Goal: Information Seeking & Learning: Compare options

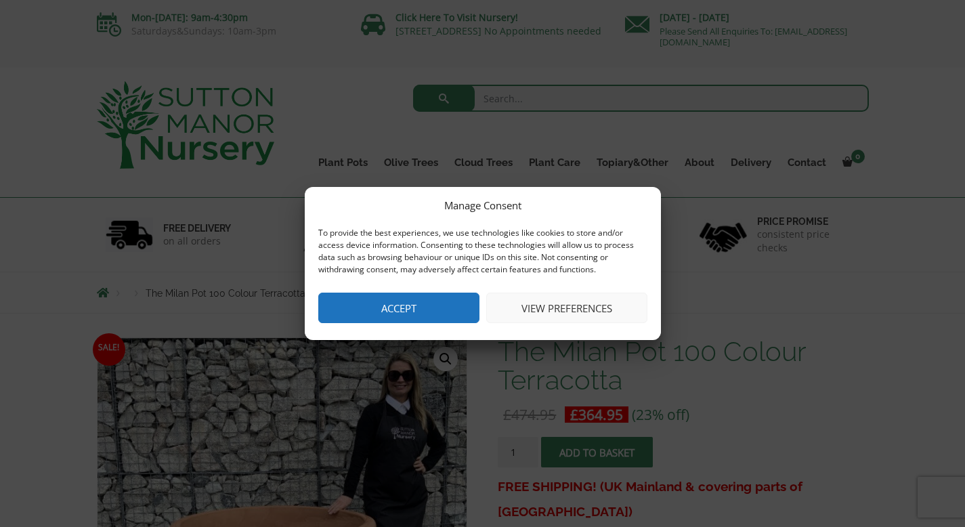
click at [565, 305] on button "View preferences" at bounding box center [566, 307] width 161 height 30
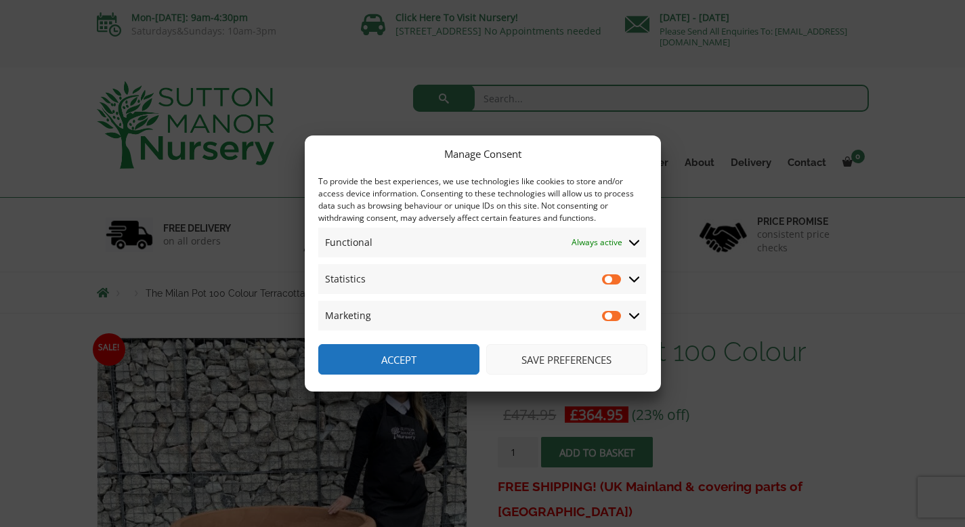
click at [582, 364] on button "Save preferences" at bounding box center [566, 359] width 161 height 30
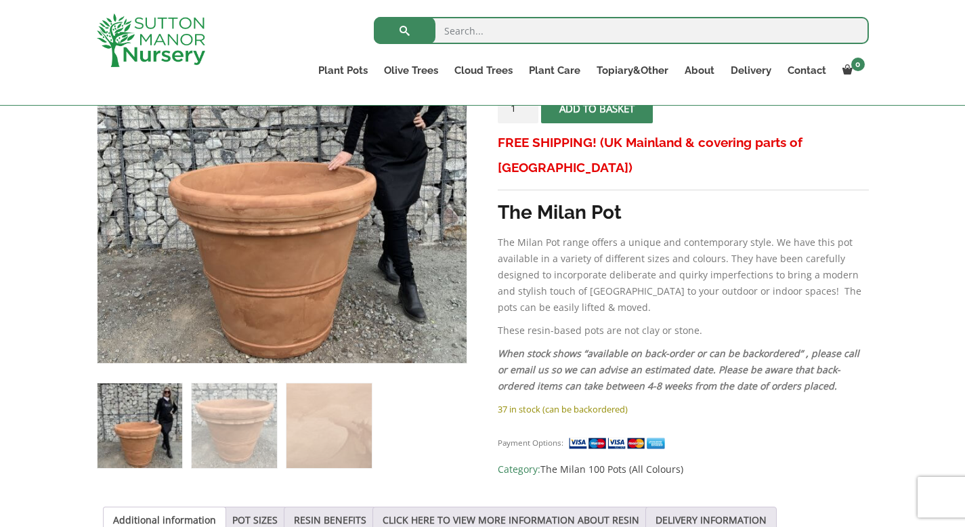
scroll to position [298, 0]
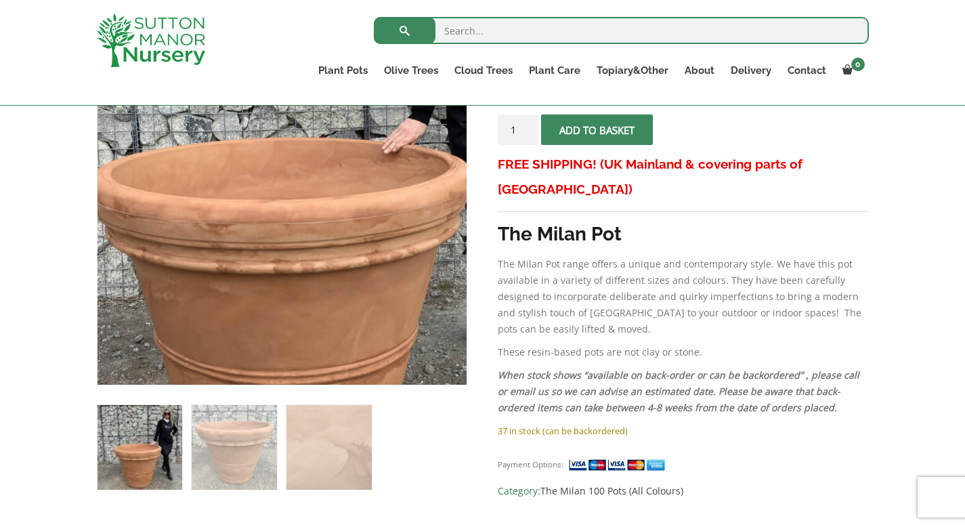
click at [263, 238] on img at bounding box center [297, 168] width 677 height 677
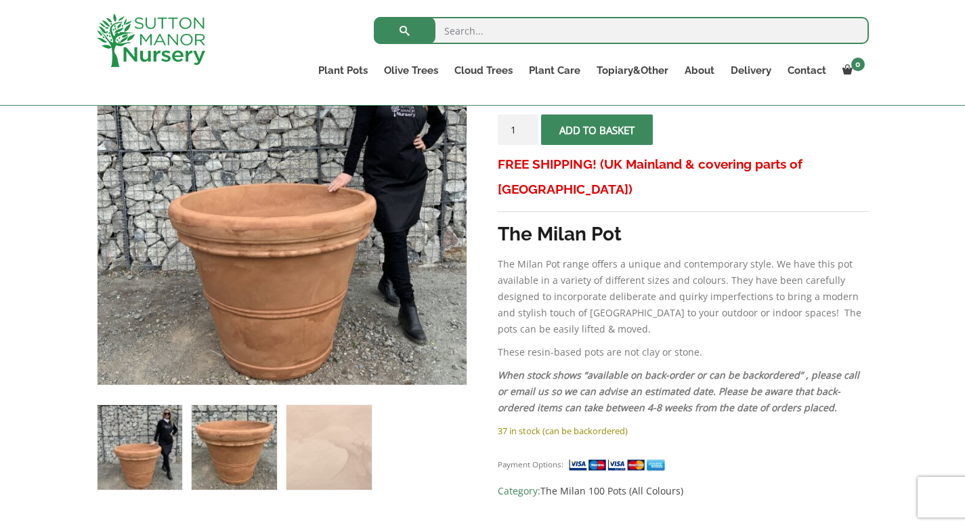
click at [220, 436] on img at bounding box center [234, 447] width 85 height 85
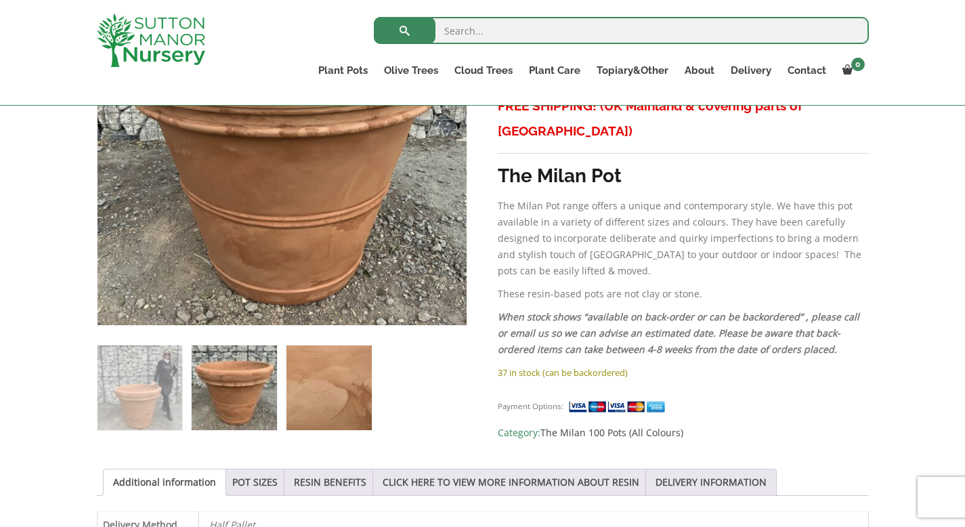
scroll to position [359, 0]
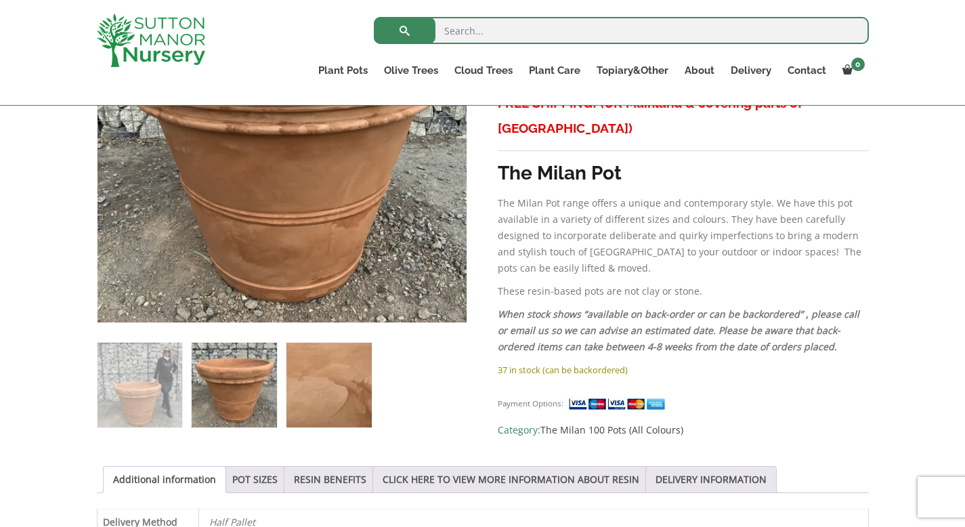
click at [348, 395] on img at bounding box center [328, 385] width 85 height 85
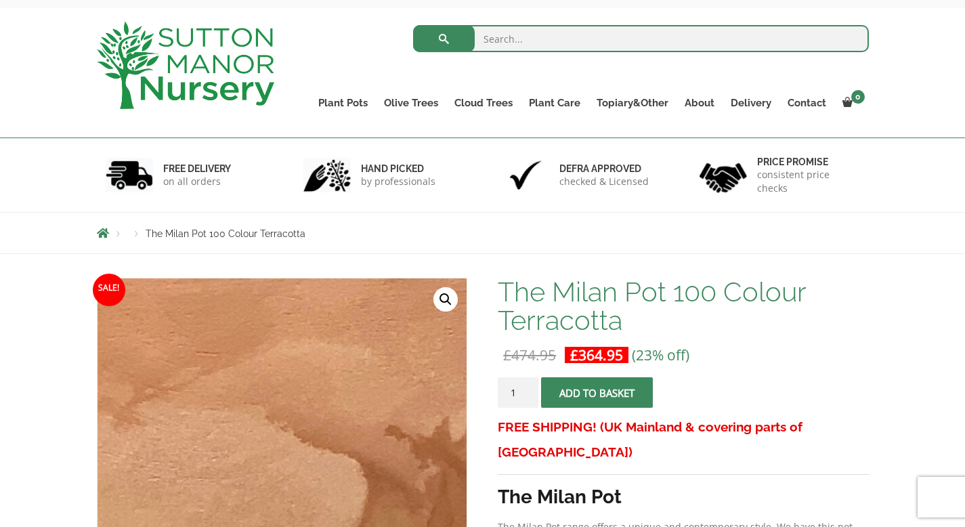
scroll to position [0, 0]
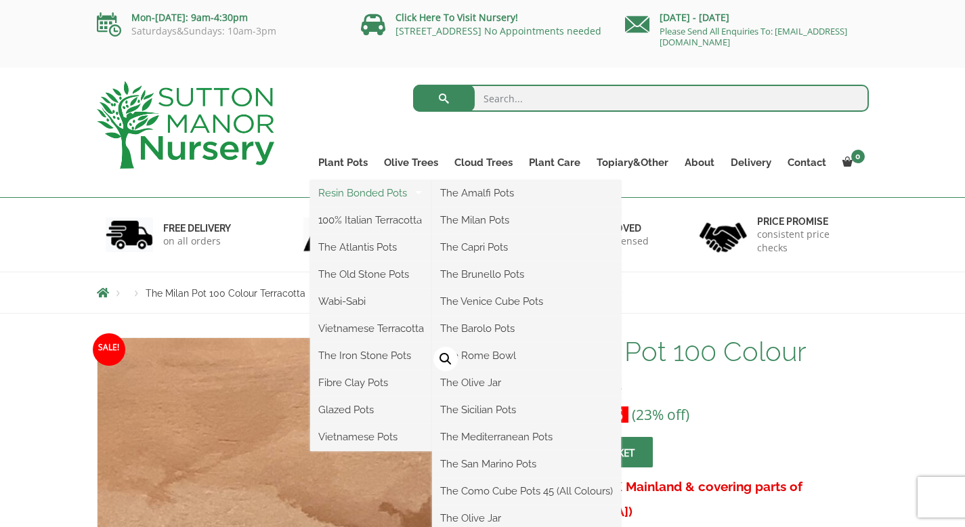
click at [349, 191] on link "Resin Bonded Pots" at bounding box center [371, 193] width 122 height 20
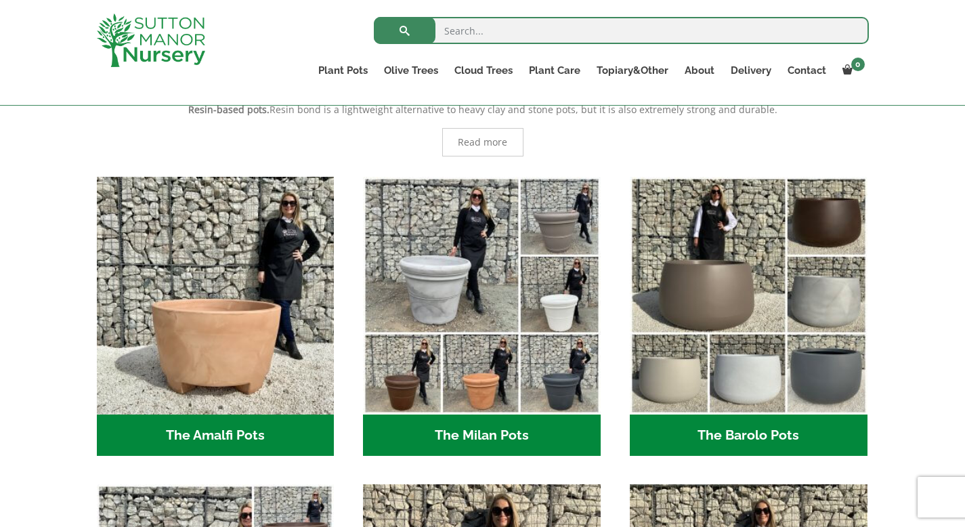
scroll to position [303, 0]
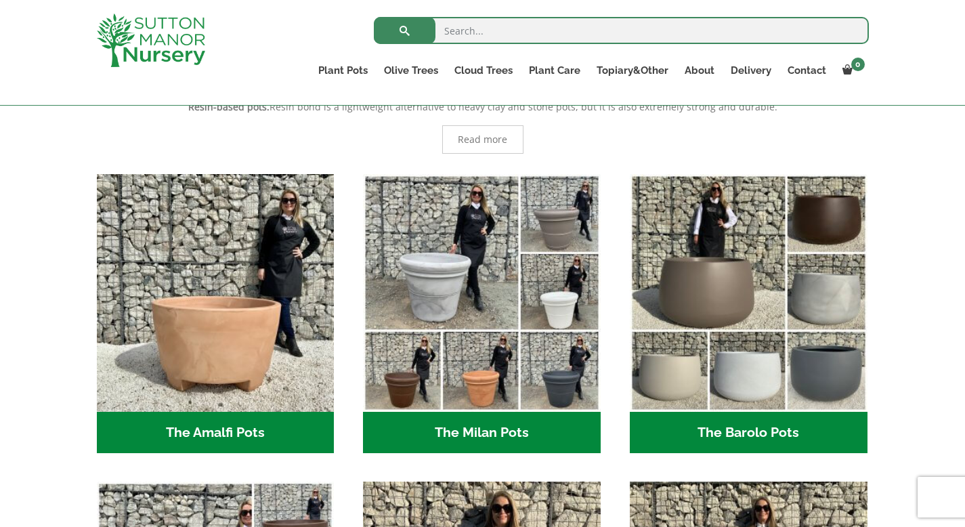
click at [213, 433] on h2 "The Amalfi Pots (3)" at bounding box center [216, 433] width 238 height 42
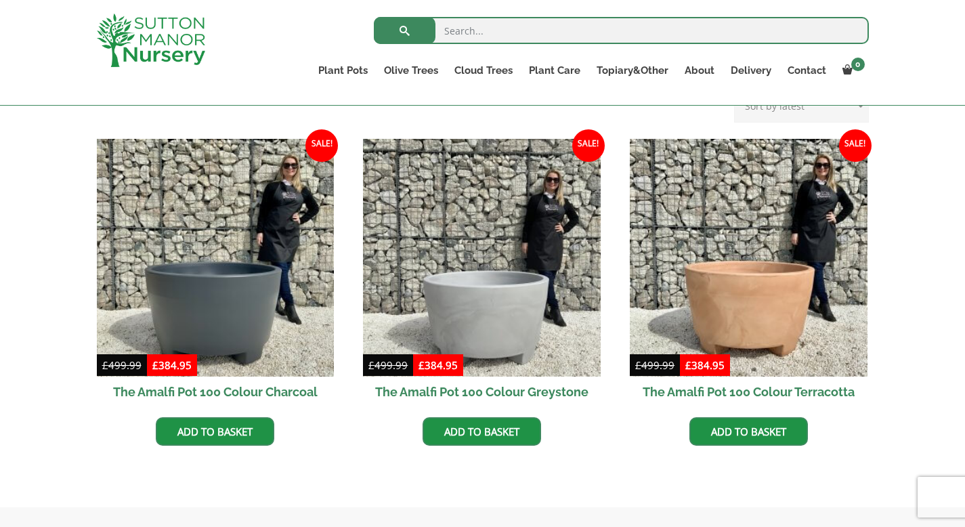
scroll to position [373, 0]
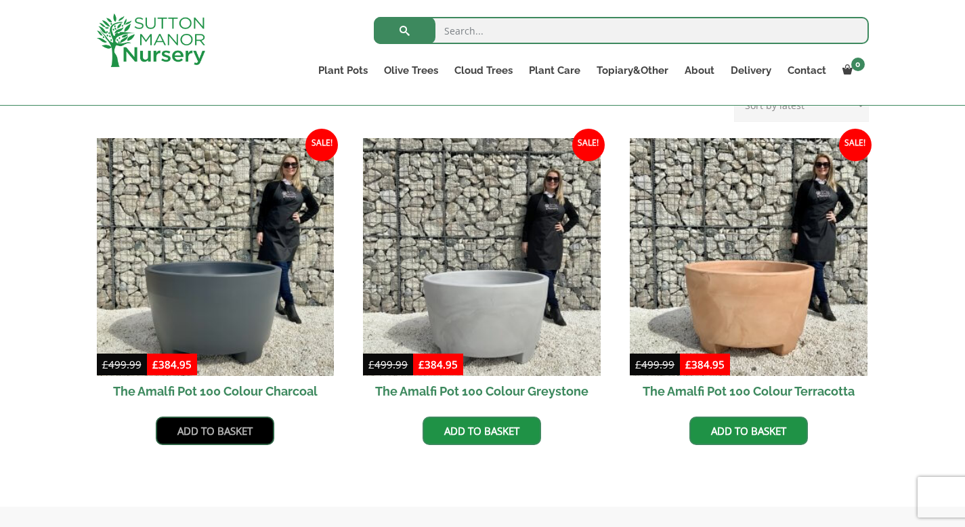
drag, startPoint x: 0, startPoint y: 0, endPoint x: 0, endPoint y: 154, distance: 153.7
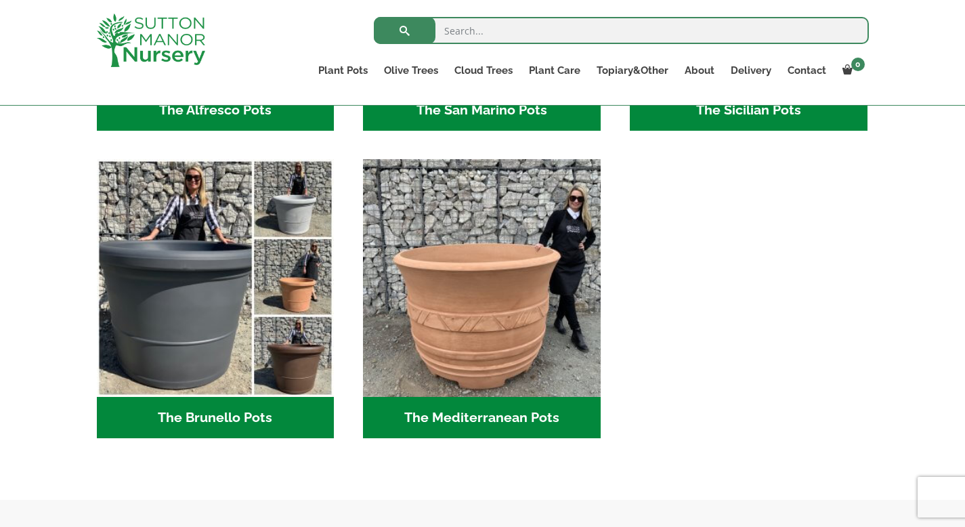
scroll to position [1855, 0]
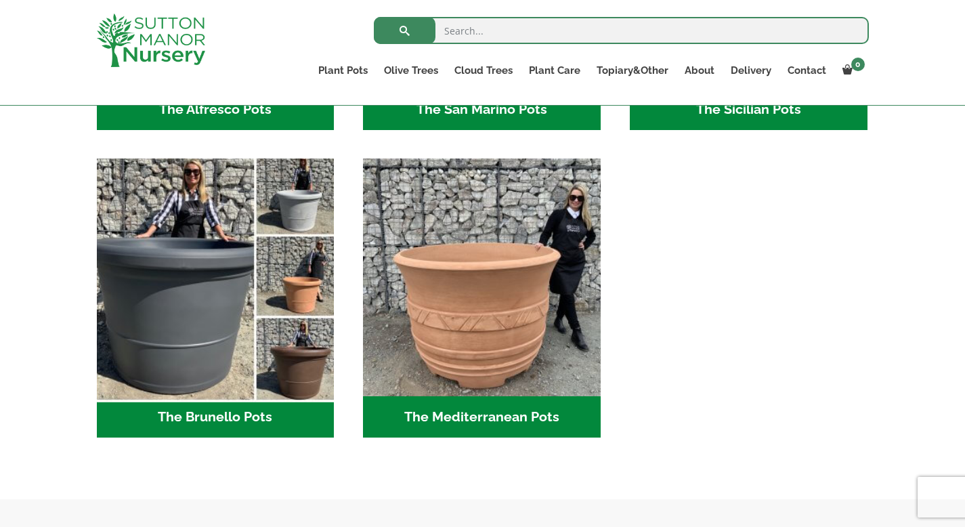
click at [314, 294] on img "Visit product category The Brunello Pots" at bounding box center [215, 277] width 249 height 249
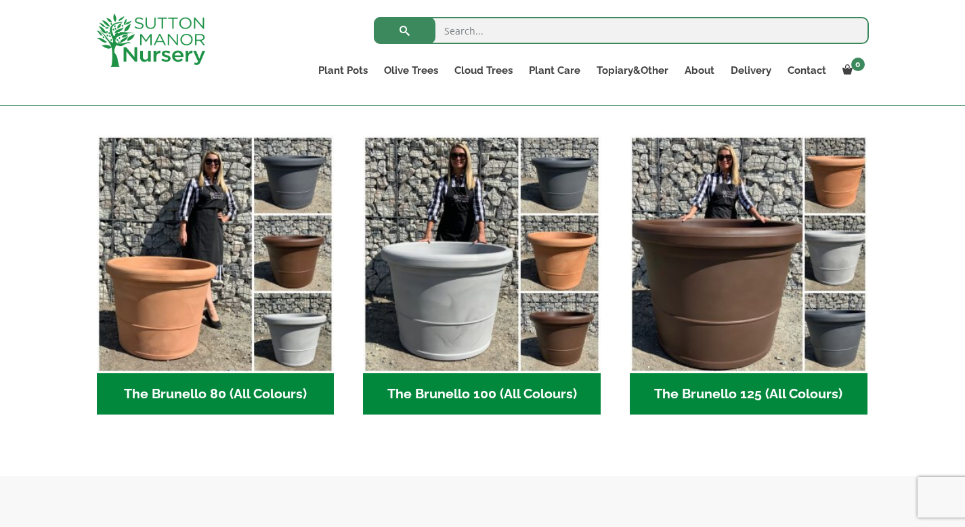
scroll to position [328, 0]
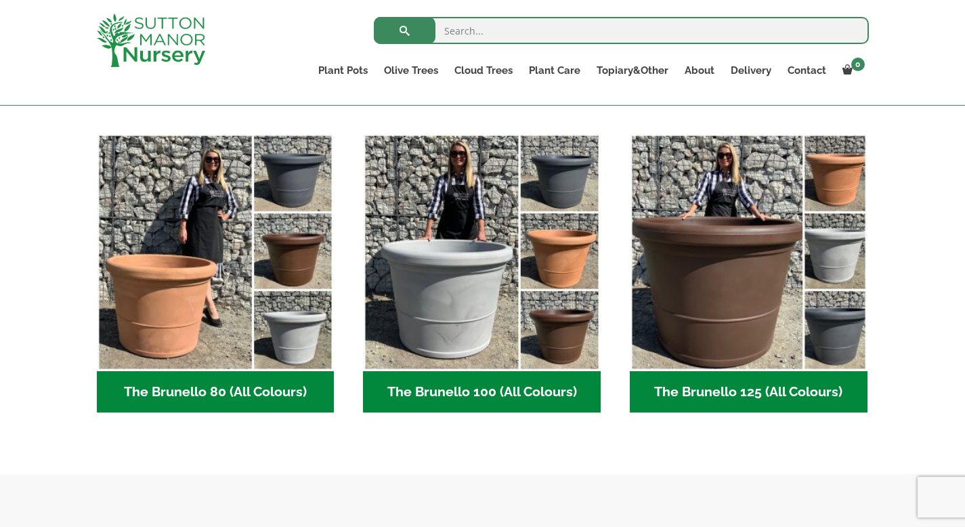
click at [192, 390] on h2 "The Brunello 80 (All Colours) (4)" at bounding box center [216, 392] width 238 height 42
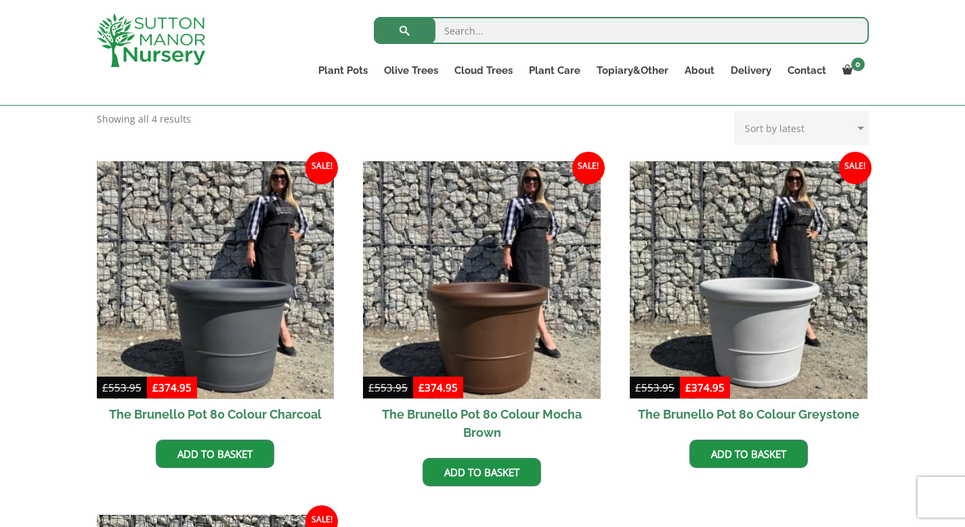
scroll to position [299, 0]
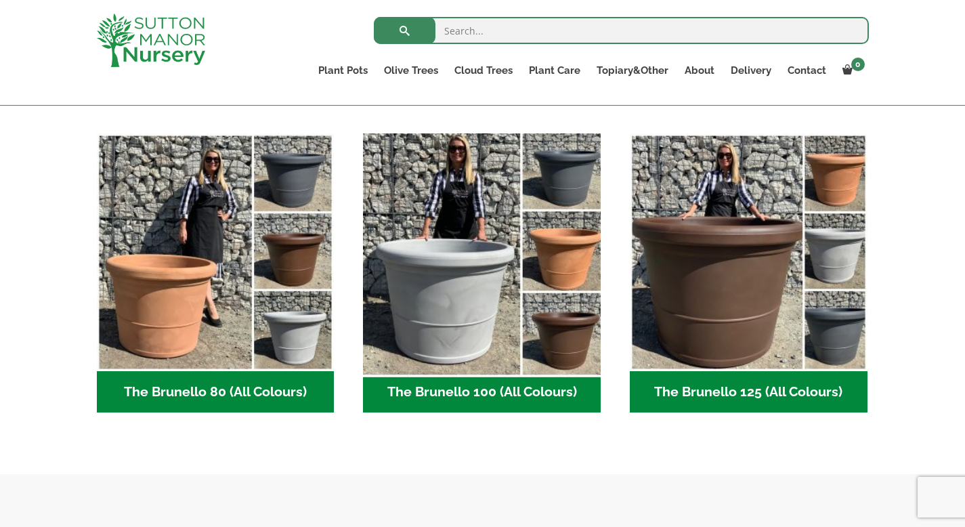
click at [539, 250] on img "Visit product category The Brunello 100 (All Colours)" at bounding box center [481, 251] width 249 height 249
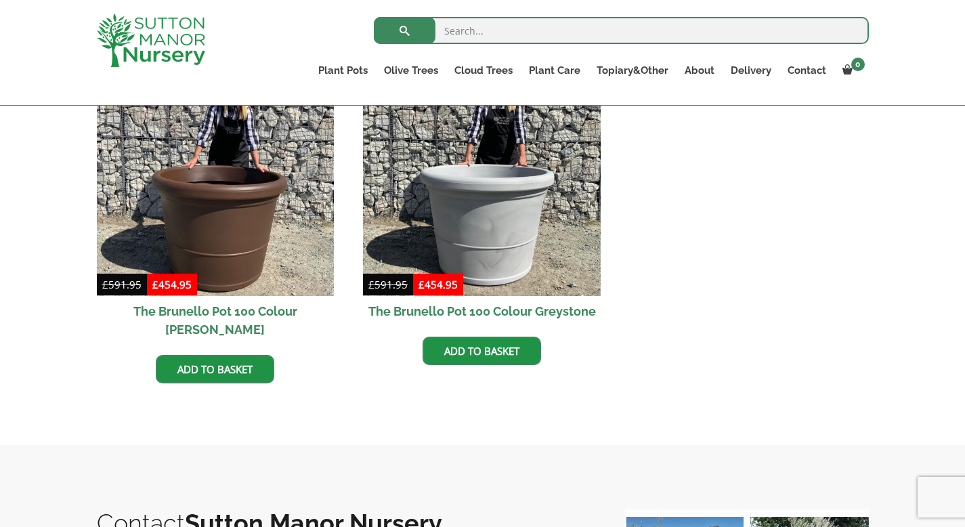
scroll to position [730, 0]
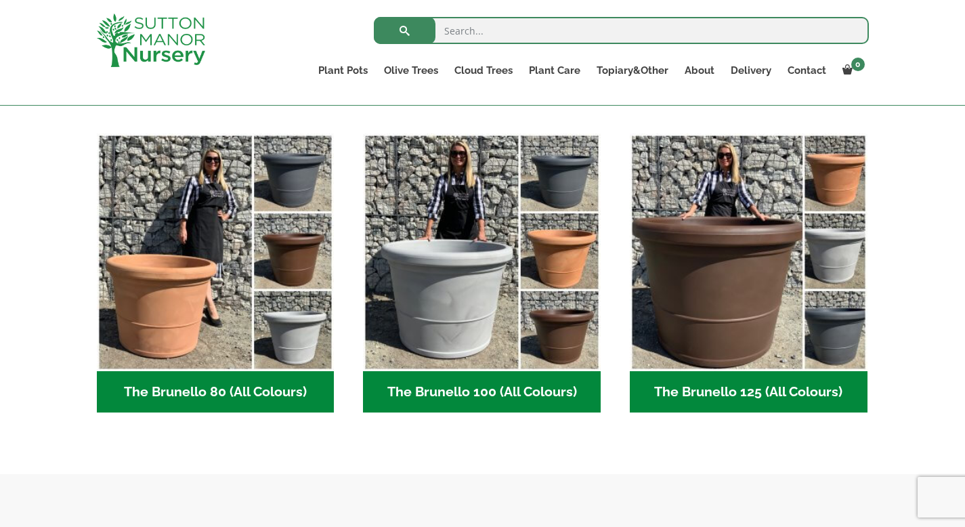
click at [807, 391] on h2 "The Brunello 125 (All Colours) (5)" at bounding box center [749, 392] width 238 height 42
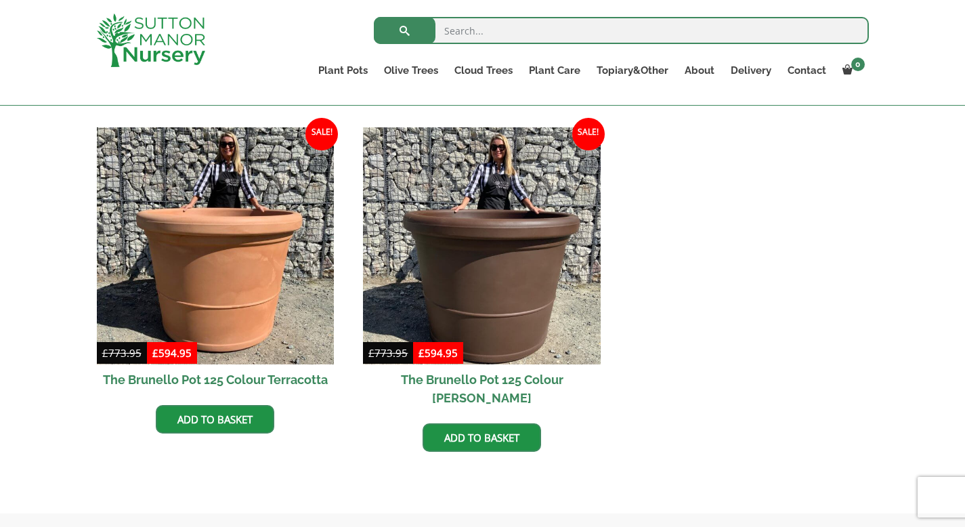
scroll to position [663, 0]
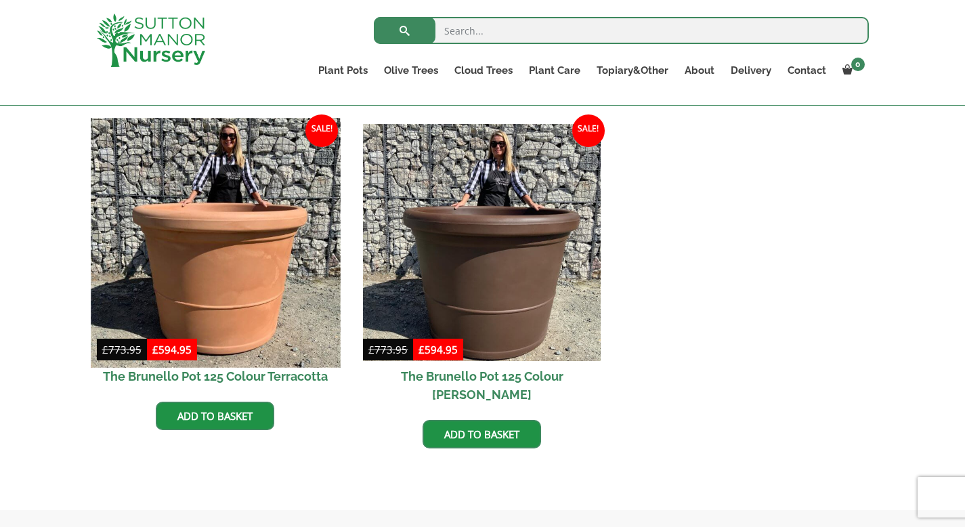
click at [188, 207] on img at bounding box center [215, 242] width 249 height 249
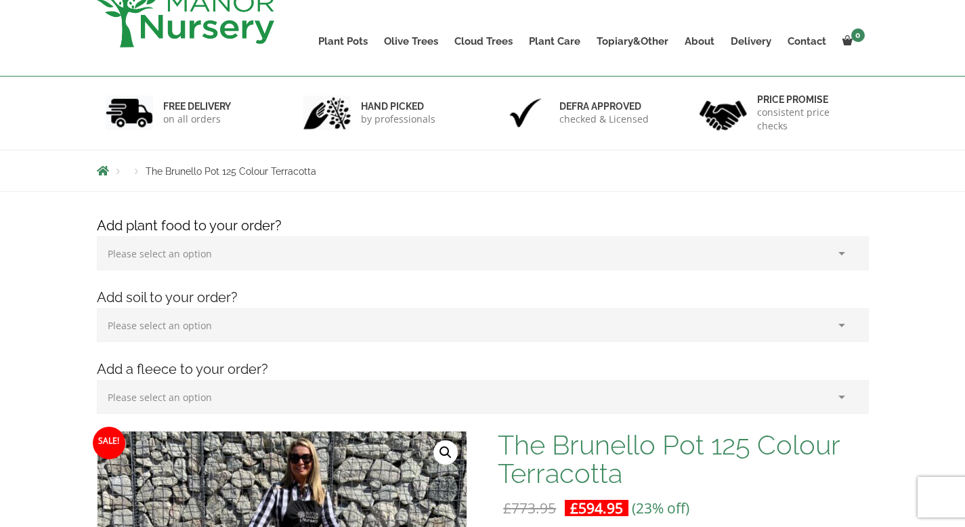
scroll to position [66, 0]
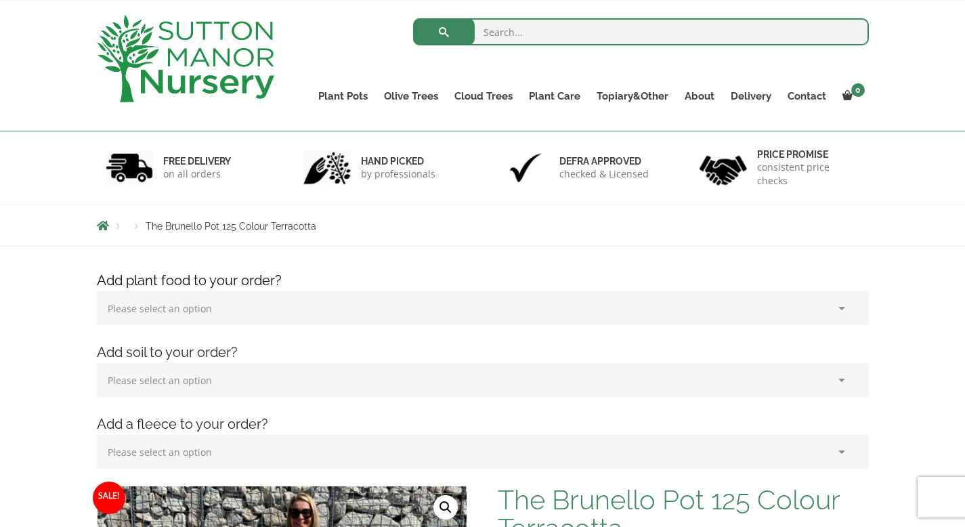
click at [751, 373] on select "Please select an option (x1) 75L Bag (£34.99) (x2) 75L Bag (£69.98) (x3) 75L Ba…" at bounding box center [483, 380] width 772 height 34
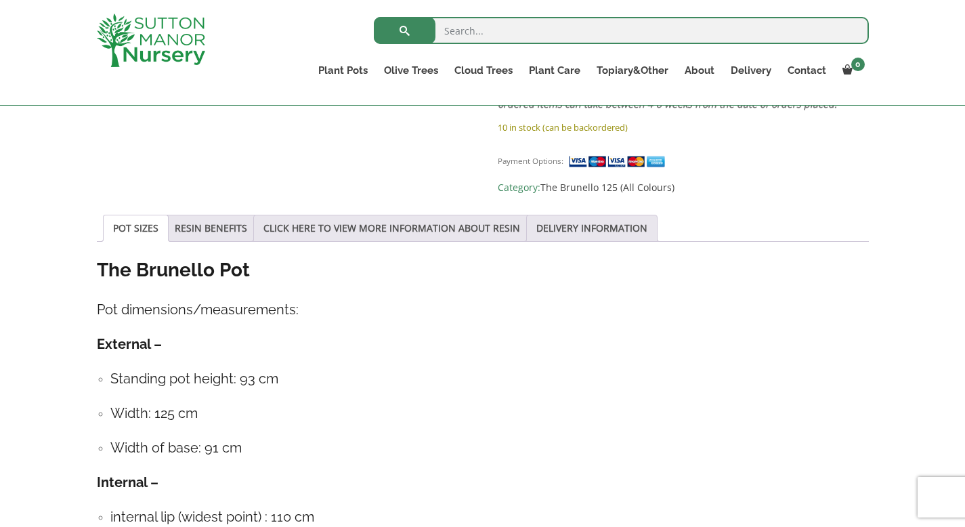
scroll to position [921, 0]
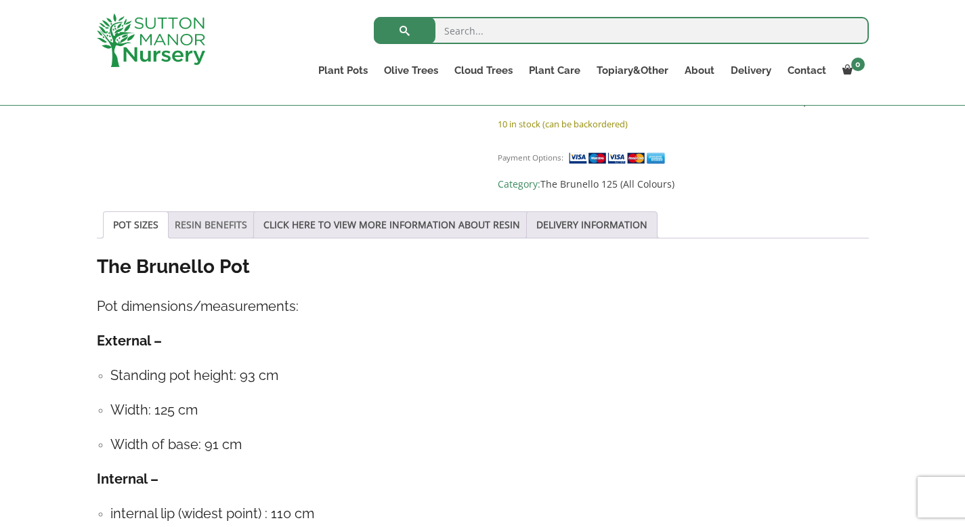
click at [221, 212] on link "RESIN BENEFITS" at bounding box center [211, 225] width 72 height 26
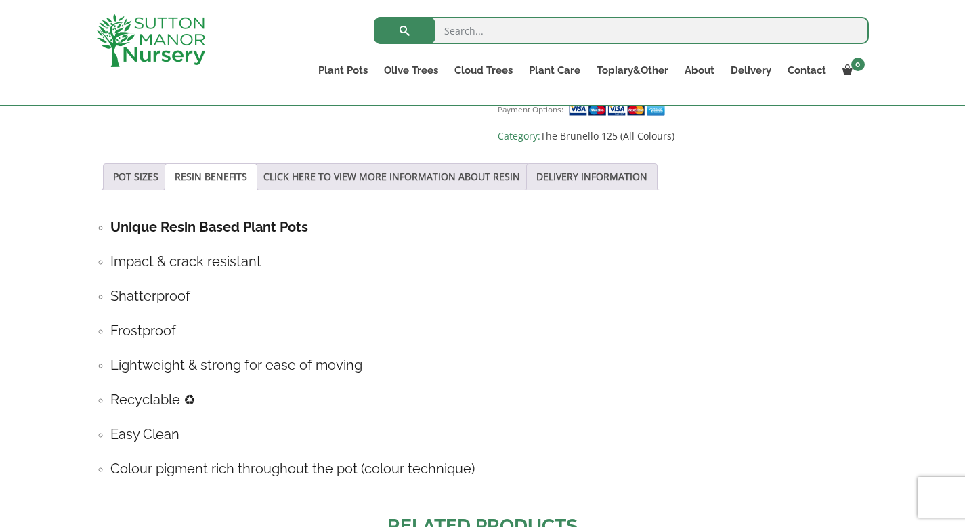
scroll to position [971, 0]
click at [416, 162] on link "CLICK HERE TO VIEW MORE INFORMATION ABOUT RESIN" at bounding box center [391, 175] width 257 height 26
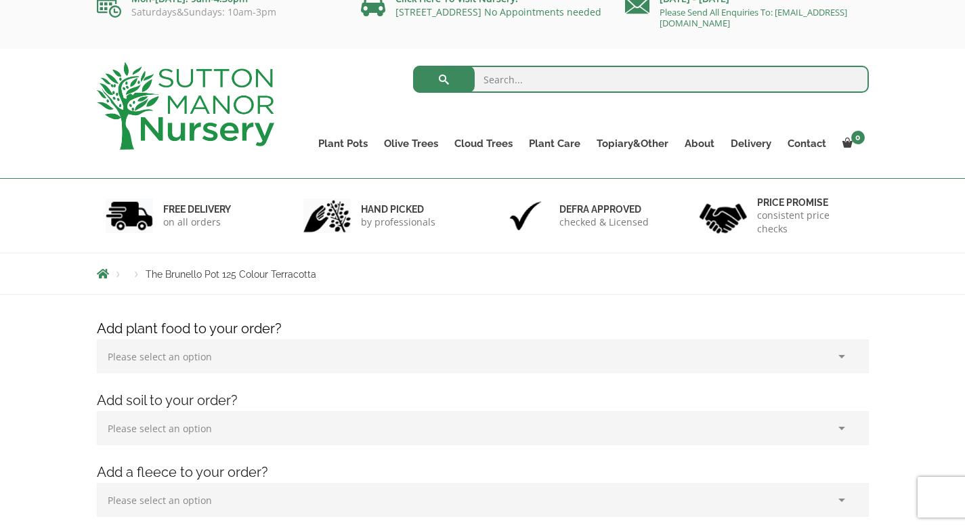
scroll to position [17, 0]
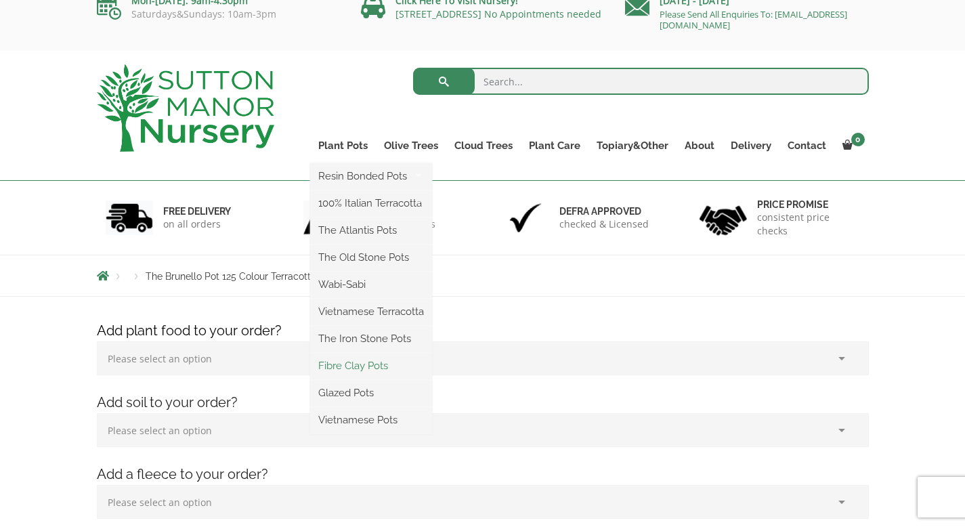
click at [374, 361] on link "Fibre Clay Pots" at bounding box center [371, 365] width 122 height 20
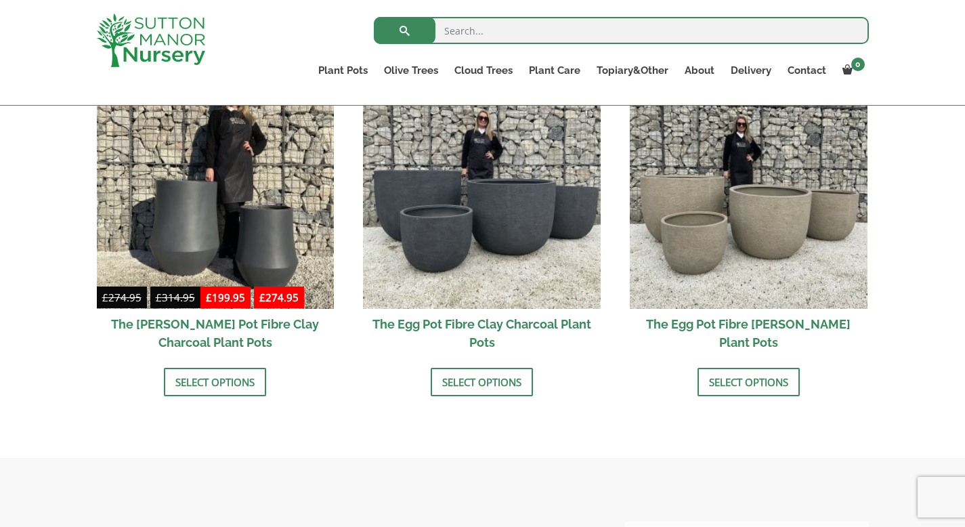
scroll to position [477, 0]
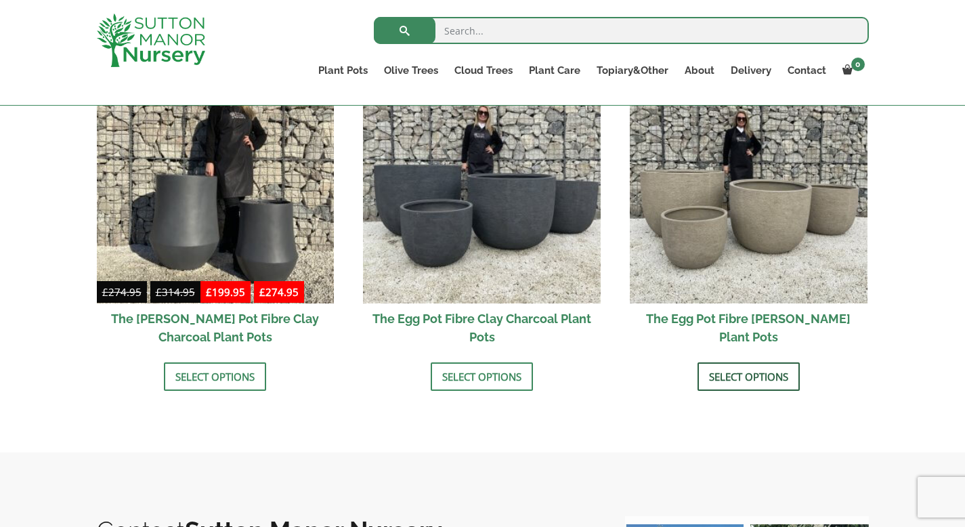
click at [762, 376] on link "Select options" at bounding box center [748, 376] width 102 height 28
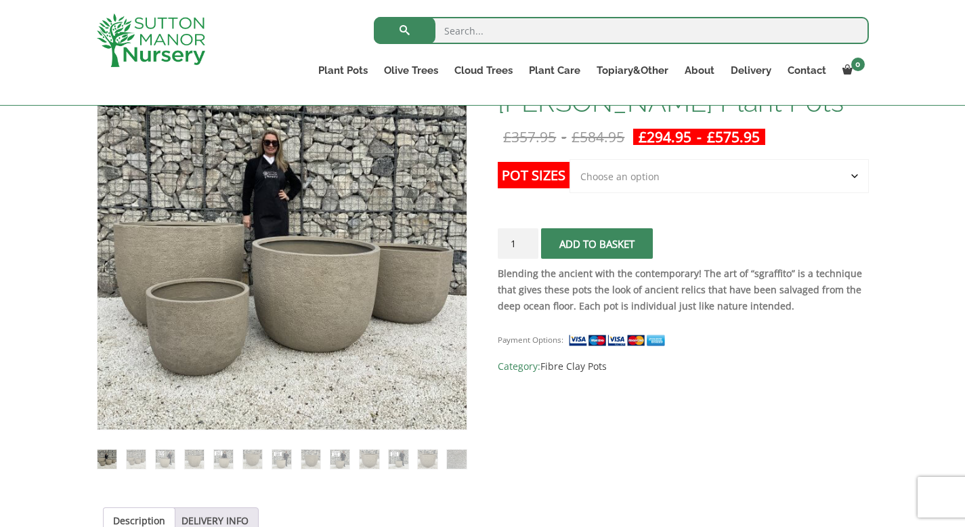
scroll to position [256, 0]
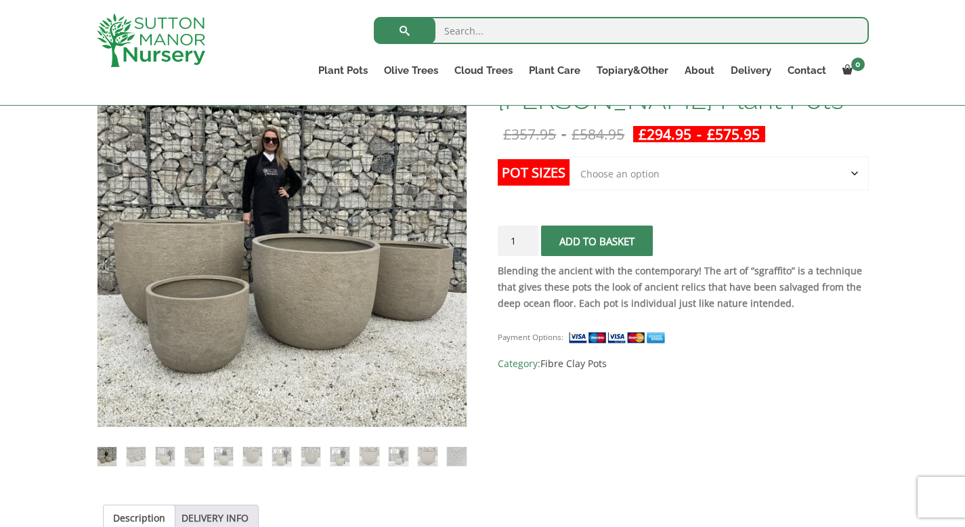
click at [857, 169] on select "Choose an option Click here to buy the 5th To Largest Pot In The Picture Click …" at bounding box center [718, 173] width 299 height 34
click at [569, 156] on select "Choose an option Click here to buy the 5th To Largest Pot In The Picture Click …" at bounding box center [718, 173] width 299 height 34
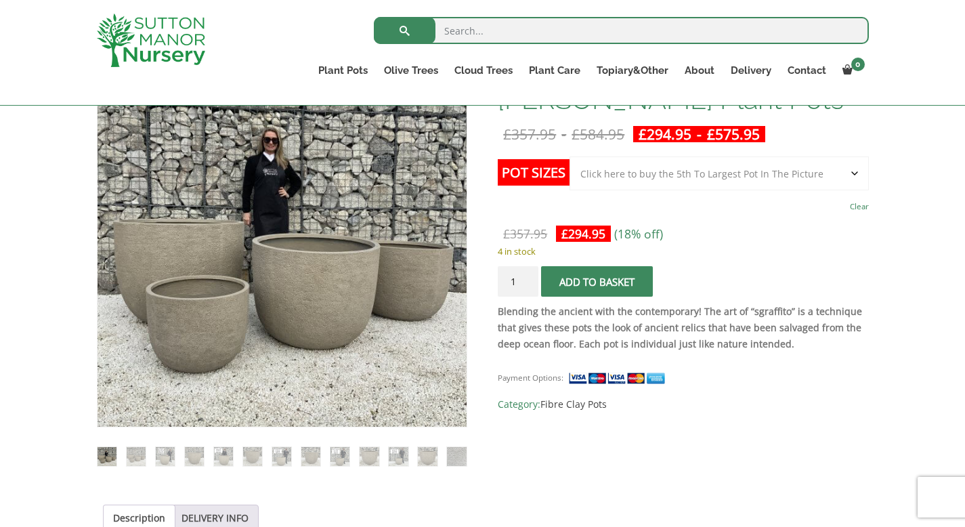
click at [851, 173] on select "Choose an option Click here to buy the 5th To Largest Pot In The Picture Click …" at bounding box center [718, 173] width 299 height 34
click at [569, 156] on select "Choose an option Click here to buy the 5th To Largest Pot In The Picture Click …" at bounding box center [718, 173] width 299 height 34
select select "Click here to buy the 2nd To Largest Pot In The Picture"
click at [842, 173] on select "Choose an option Click here to buy the 5th To Largest Pot In The Picture Click …" at bounding box center [718, 173] width 299 height 34
click at [569, 156] on select "Choose an option Click here to buy the 5th To Largest Pot In The Picture Click …" at bounding box center [718, 173] width 299 height 34
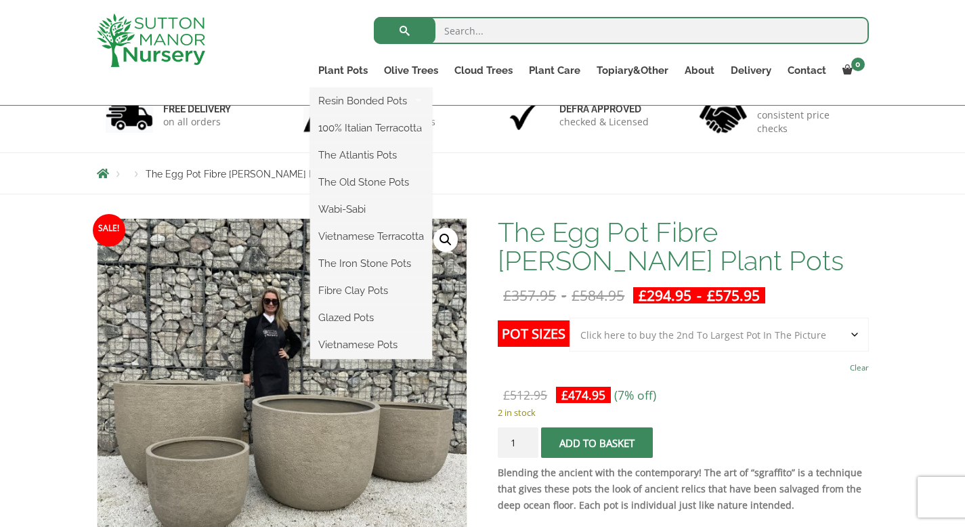
scroll to position [96, 0]
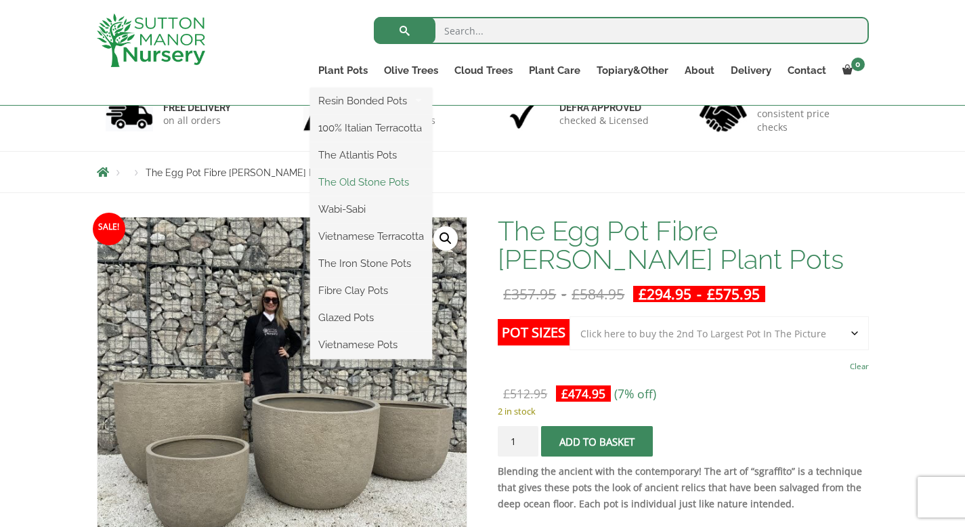
click at [347, 180] on link "The Old Stone Pots" at bounding box center [371, 182] width 122 height 20
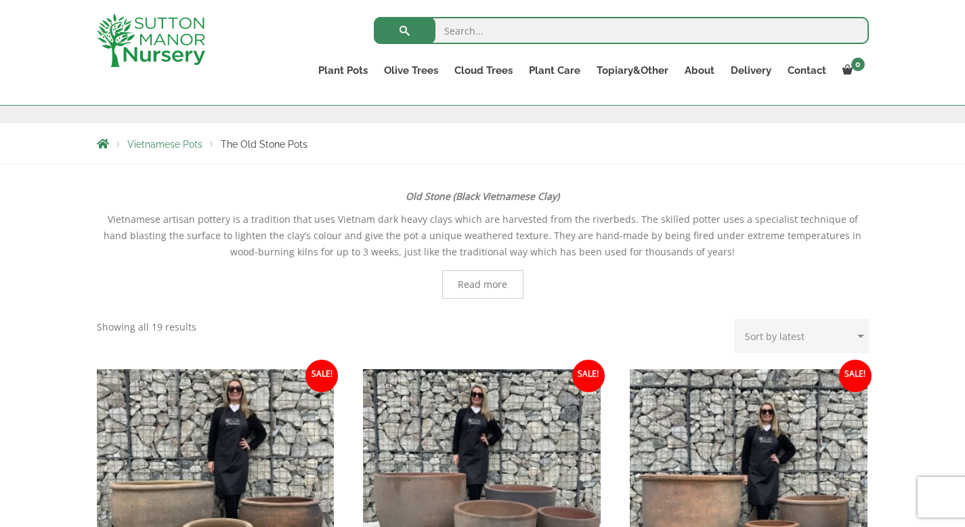
scroll to position [216, 0]
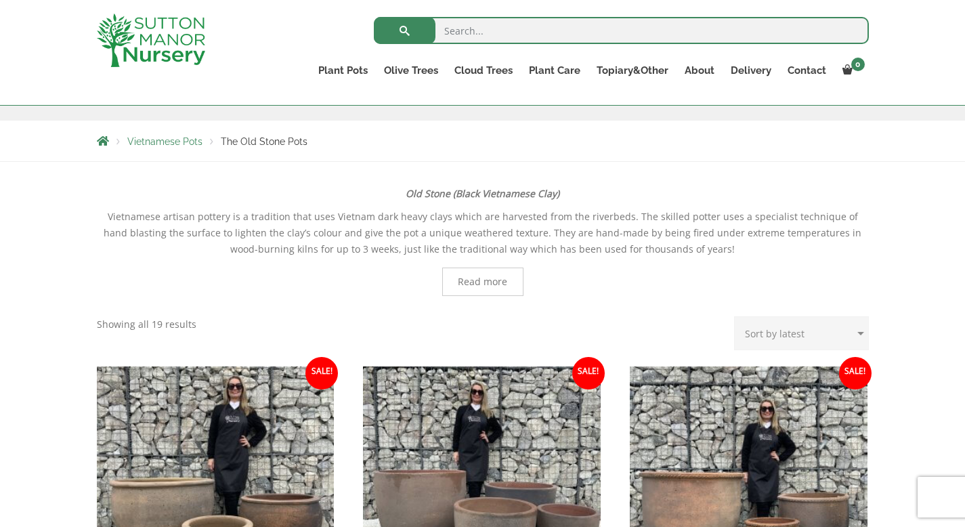
click at [467, 277] on span "Read more" at bounding box center [482, 281] width 49 height 9
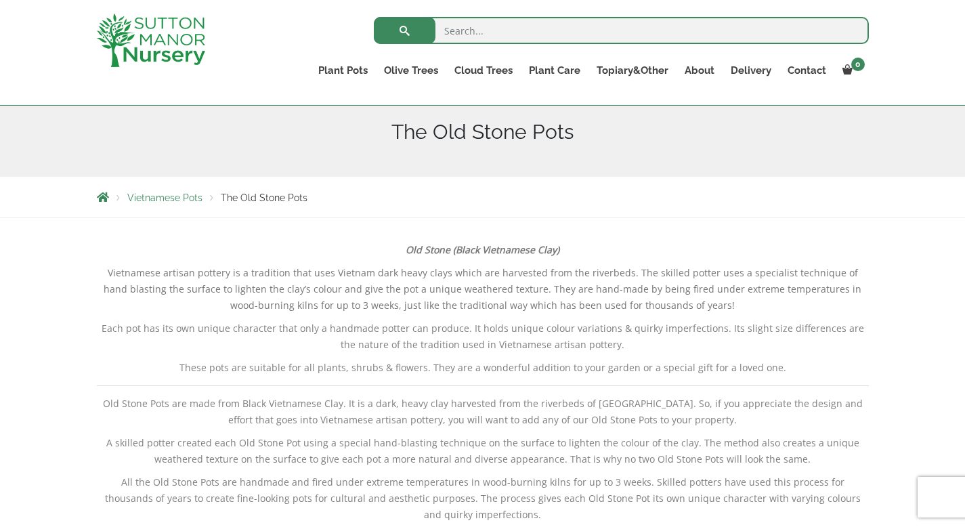
scroll to position [0, 0]
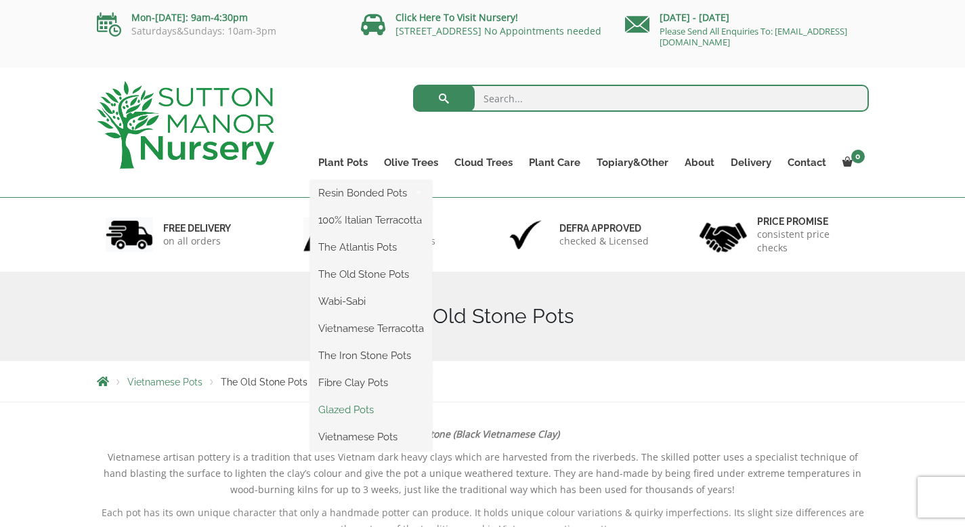
click at [353, 408] on link "Glazed Pots" at bounding box center [371, 409] width 122 height 20
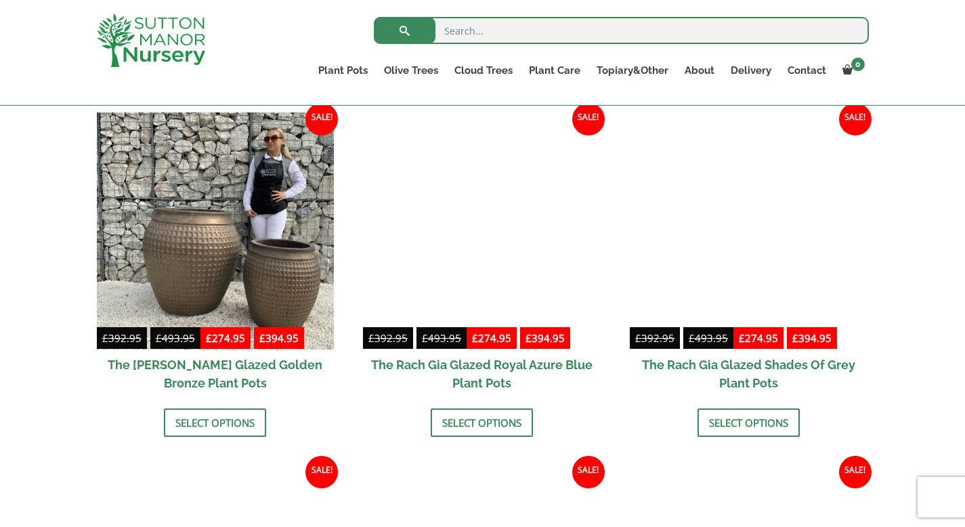
scroll to position [565, 0]
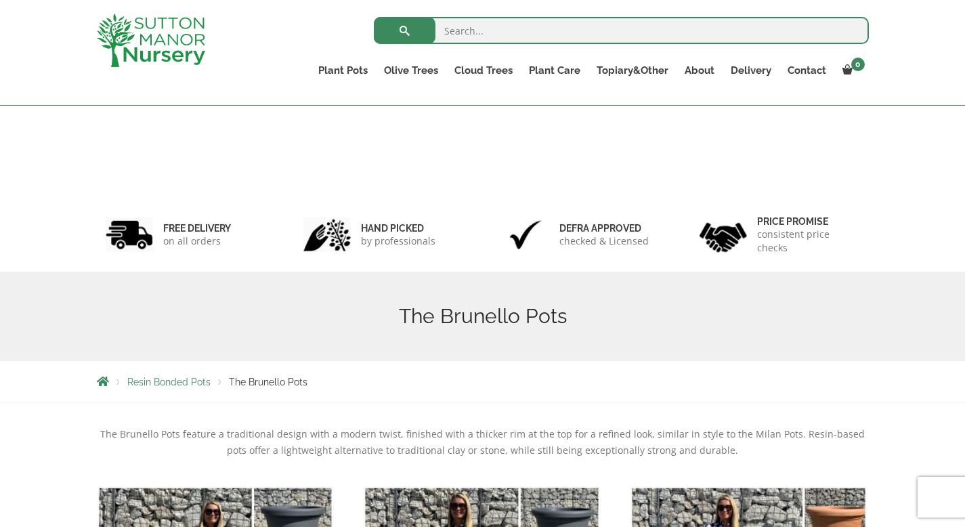
scroll to position [352, 0]
